Goal: Transaction & Acquisition: Purchase product/service

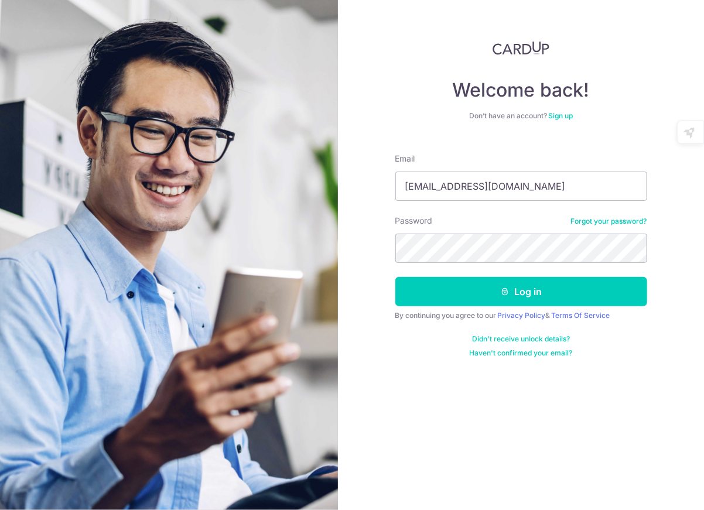
type input "[EMAIL_ADDRESS][DOMAIN_NAME]"
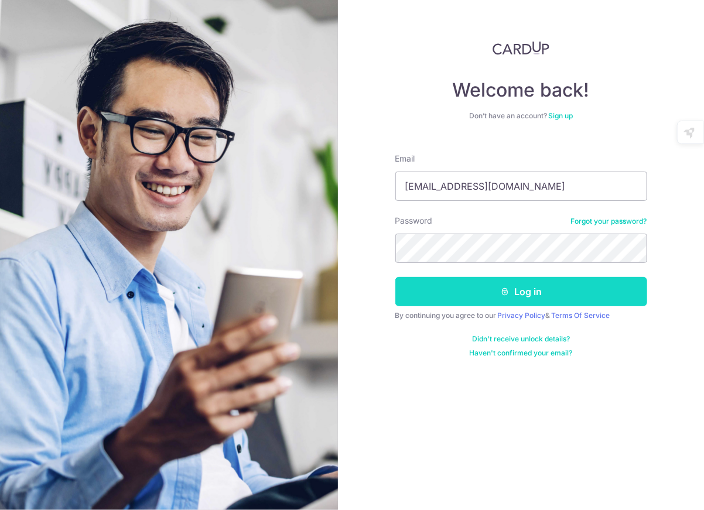
click at [558, 286] on button "Log in" at bounding box center [521, 291] width 252 height 29
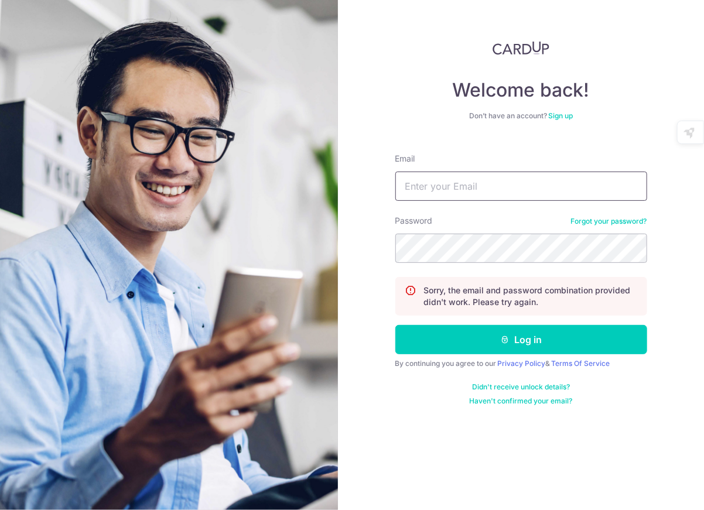
click at [522, 176] on input "Email" at bounding box center [521, 186] width 252 height 29
type input "lukesiah@gmail.com"
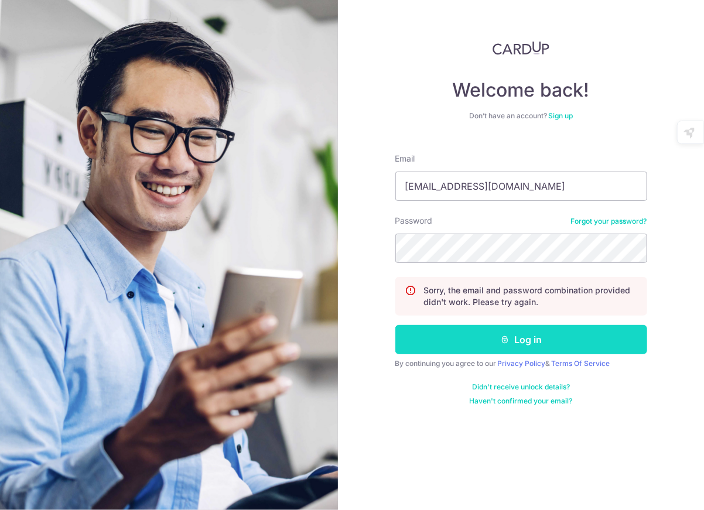
click at [537, 326] on button "Log in" at bounding box center [521, 339] width 252 height 29
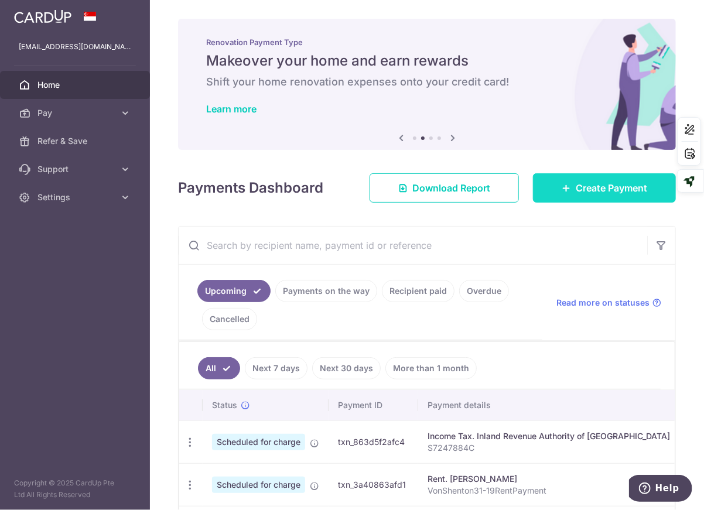
click at [589, 184] on span "Create Payment" at bounding box center [611, 188] width 71 height 14
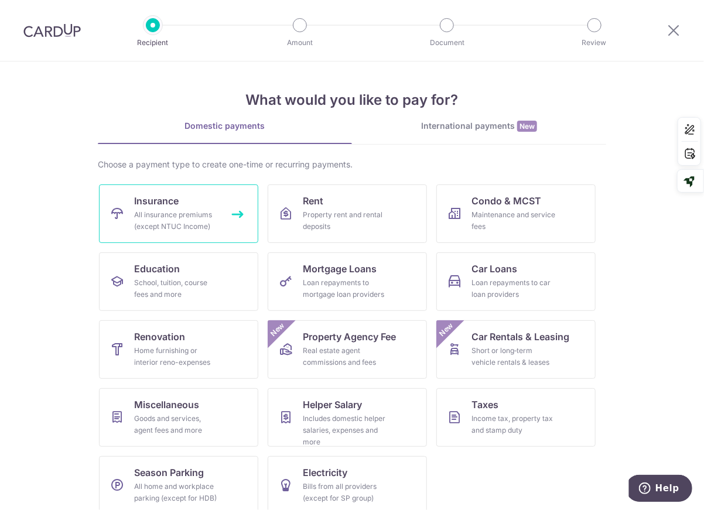
click at [199, 211] on div "All insurance premiums (except NTUC Income)" at bounding box center [176, 220] width 84 height 23
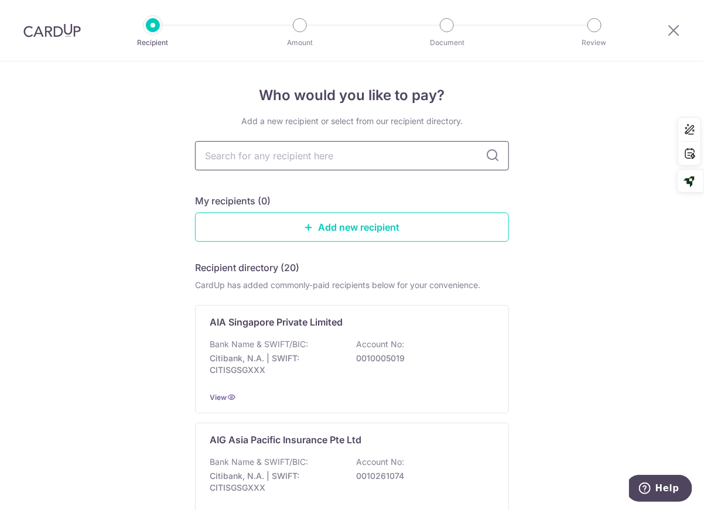
click at [287, 157] on input "text" at bounding box center [352, 155] width 314 height 29
type input "great"
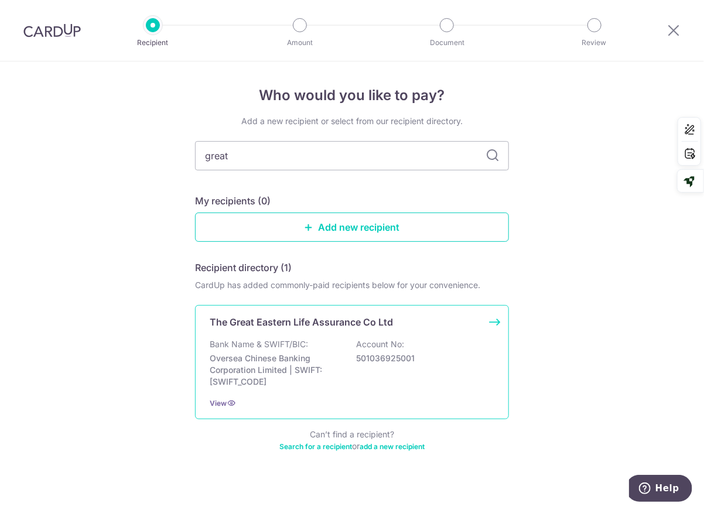
click at [339, 351] on div "Bank Name & SWIFT/BIC: Oversea Chinese Banking Corporation Limited | SWIFT: [SW…" at bounding box center [352, 363] width 285 height 49
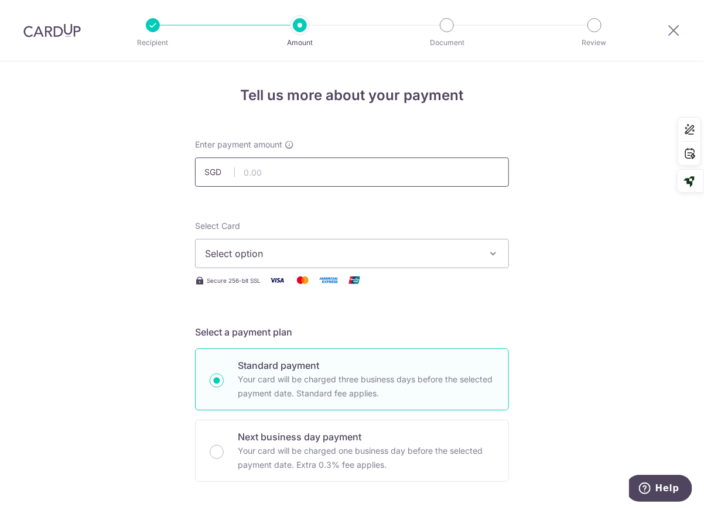
click at [312, 170] on input "text" at bounding box center [352, 172] width 314 height 29
type input "1,100.40"
click at [340, 251] on span "Select option" at bounding box center [341, 254] width 273 height 14
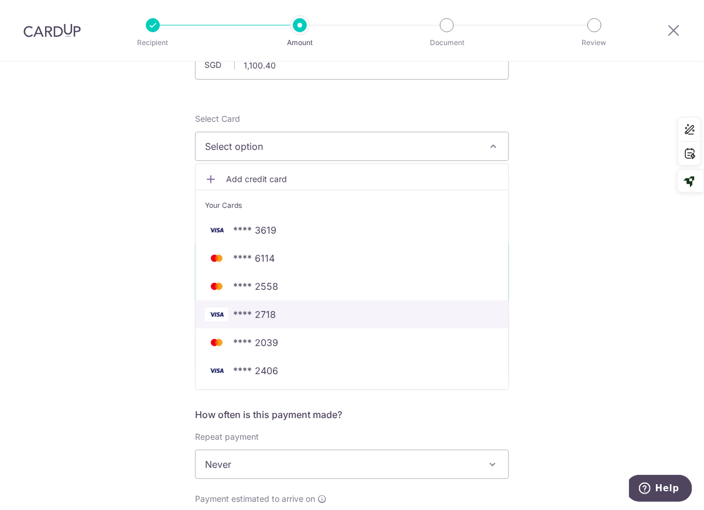
scroll to position [156, 0]
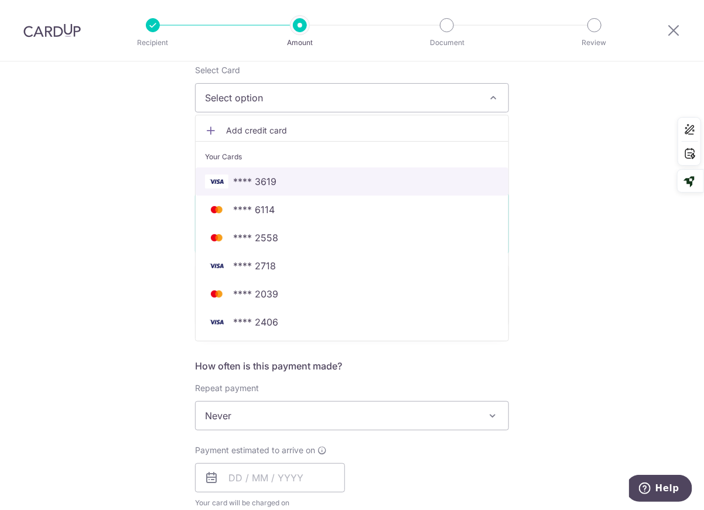
click at [272, 186] on span "**** 3619" at bounding box center [254, 182] width 43 height 14
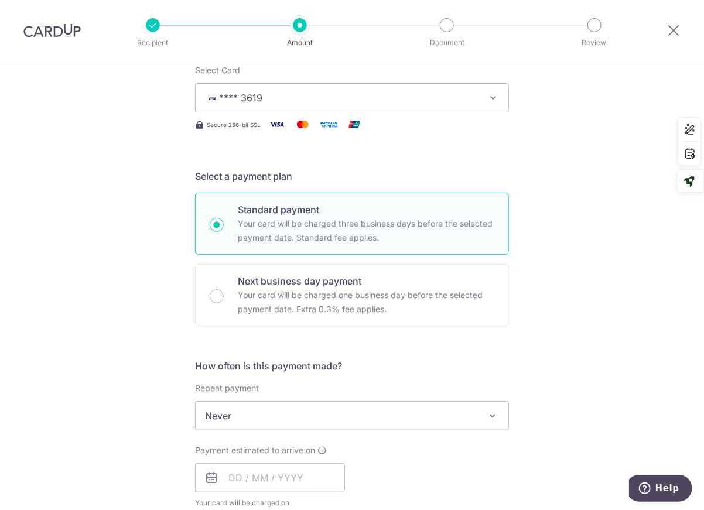
scroll to position [312, 0]
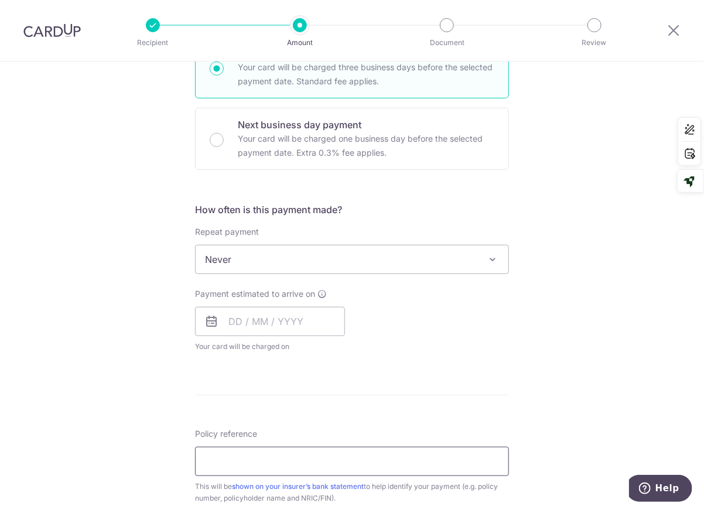
drag, startPoint x: 330, startPoint y: 459, endPoint x: 323, endPoint y: 456, distance: 7.4
click at [330, 459] on input "Policy reference" at bounding box center [352, 461] width 314 height 29
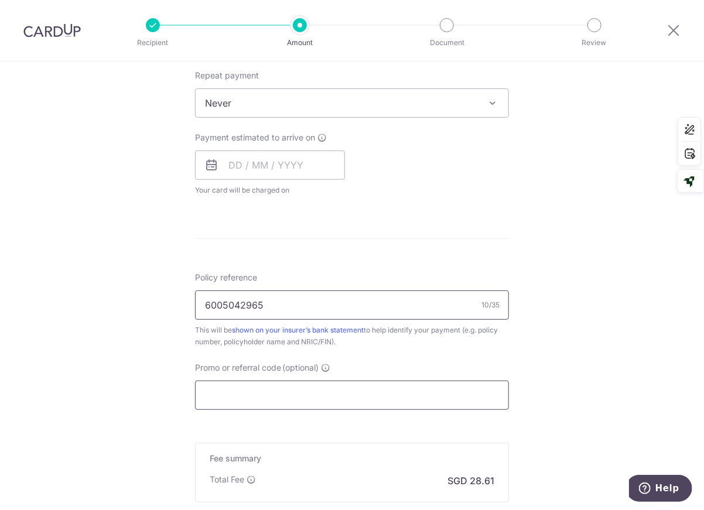
scroll to position [609, 0]
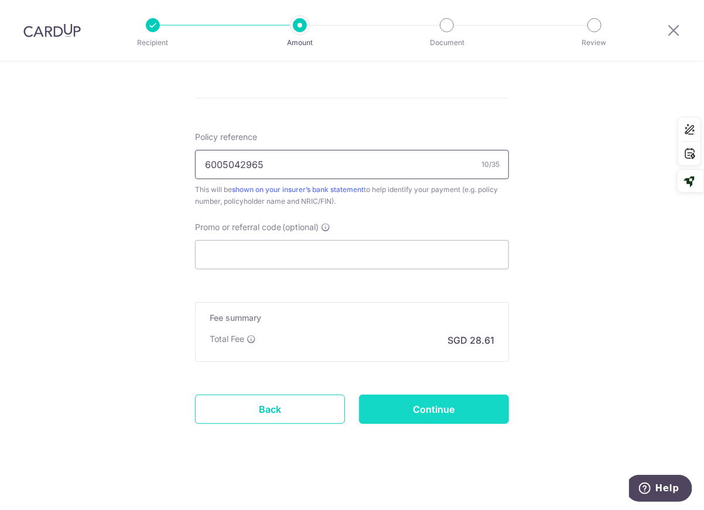
type input "6005042965"
click at [430, 410] on input "Continue" at bounding box center [434, 409] width 150 height 29
type input "Create Schedule"
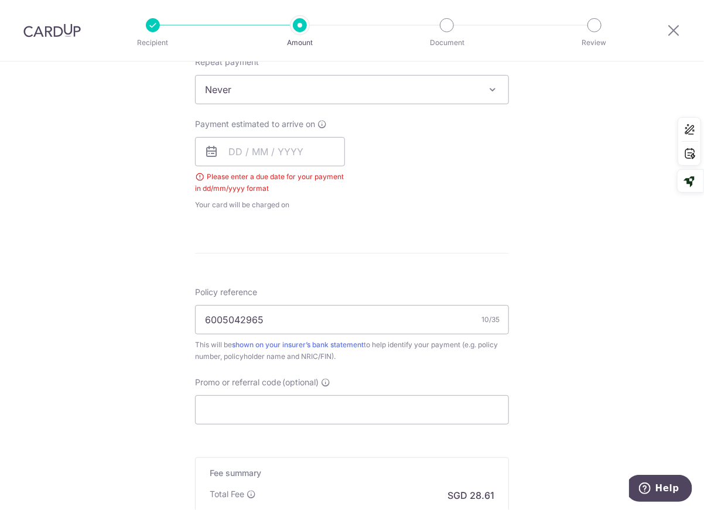
scroll to position [435, 0]
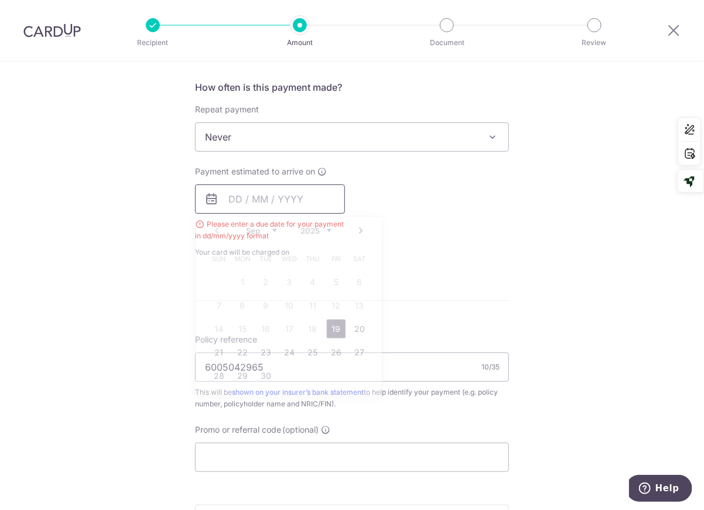
click at [315, 197] on input "text" at bounding box center [270, 198] width 150 height 29
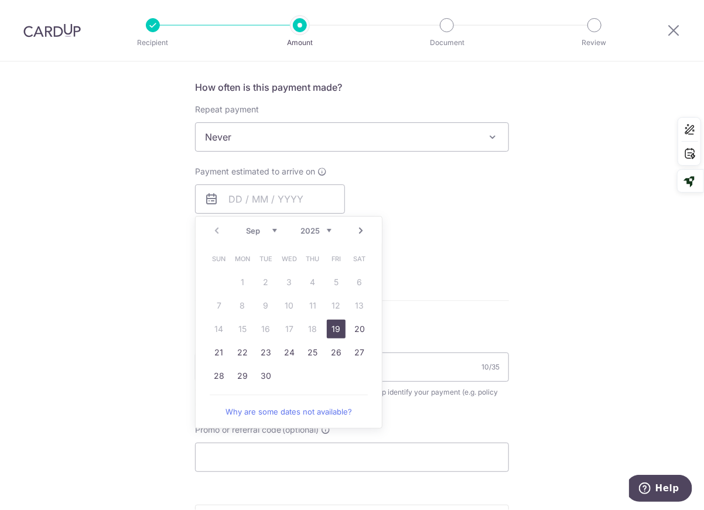
click at [340, 327] on link "19" at bounding box center [336, 329] width 19 height 19
type input "[DATE]"
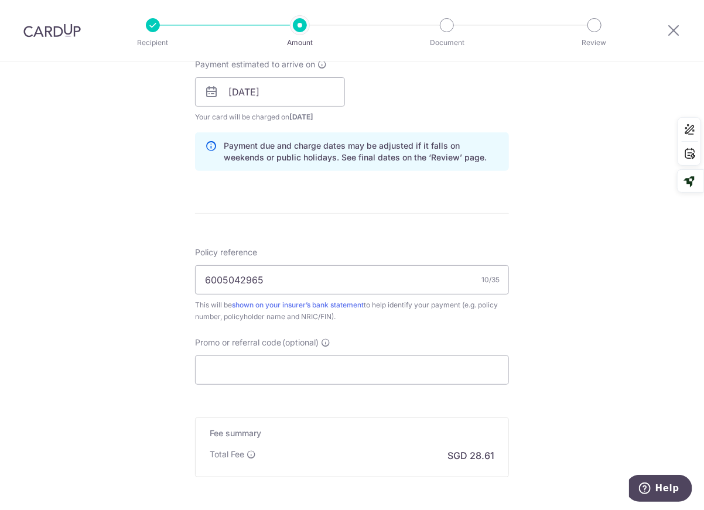
scroll to position [590, 0]
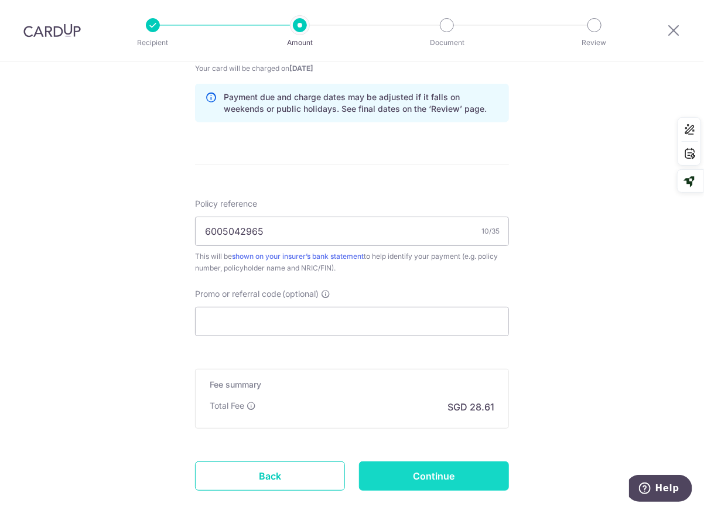
click at [459, 467] on input "Continue" at bounding box center [434, 476] width 150 height 29
type input "Create Schedule"
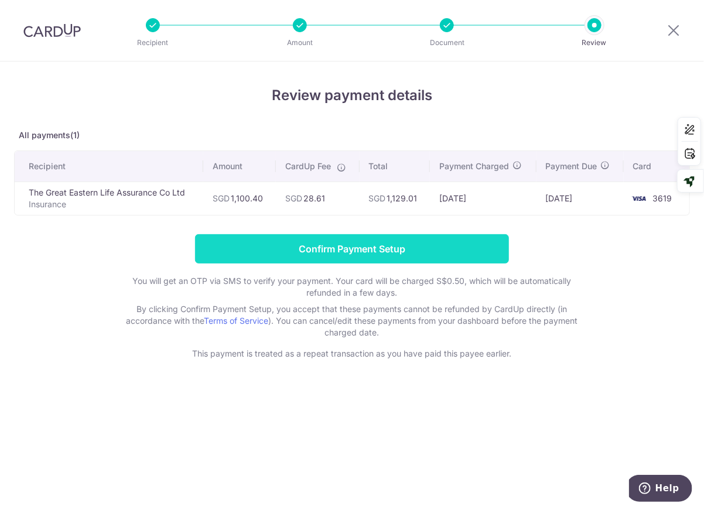
click at [443, 245] on input "Confirm Payment Setup" at bounding box center [352, 248] width 314 height 29
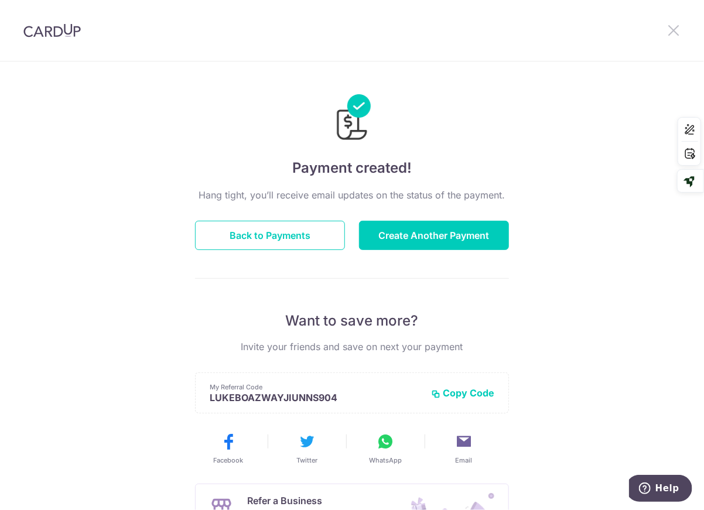
click at [671, 28] on icon at bounding box center [674, 30] width 14 height 15
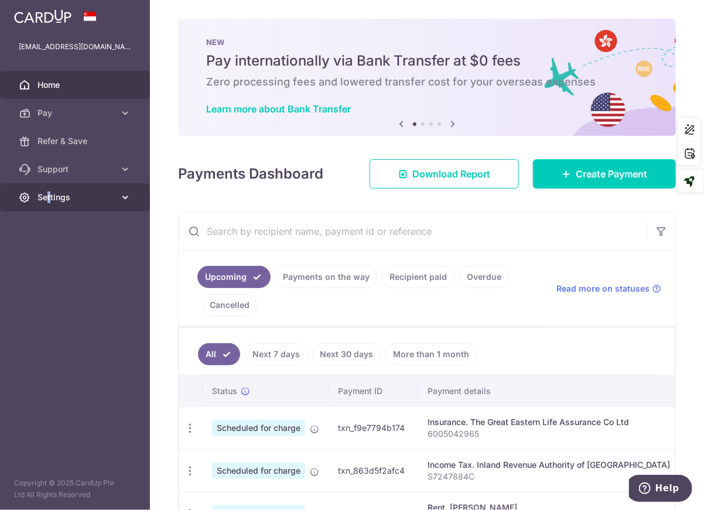
click at [49, 203] on link "Settings" at bounding box center [75, 197] width 150 height 28
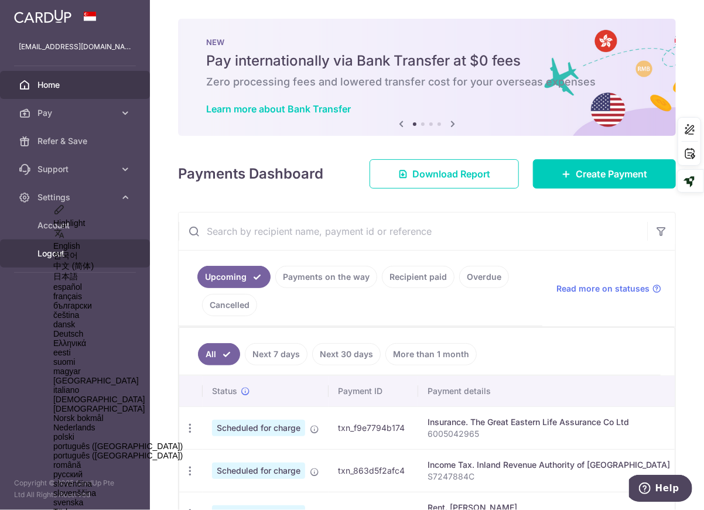
click at [59, 251] on span "Logout" at bounding box center [75, 254] width 77 height 12
